Goal: Find specific page/section: Find specific page/section

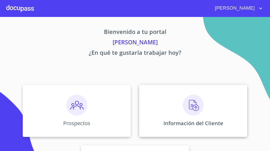
click at [193, 107] on img at bounding box center [193, 105] width 21 height 21
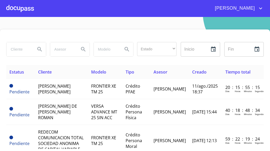
click at [31, 48] on input "search" at bounding box center [19, 49] width 25 height 14
type input "[PERSON_NAME]"
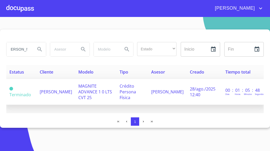
scroll to position [0, 0]
click at [41, 94] on span "[PERSON_NAME]" at bounding box center [56, 92] width 32 height 6
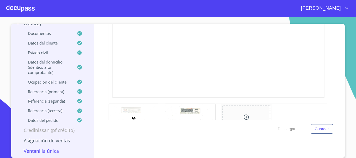
scroll to position [157, 0]
